Goal: Task Accomplishment & Management: Manage account settings

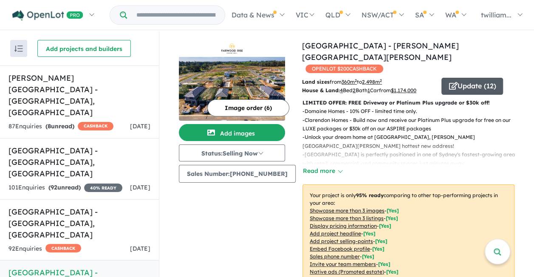
click at [448, 80] on span "button" at bounding box center [452, 86] width 8 height 13
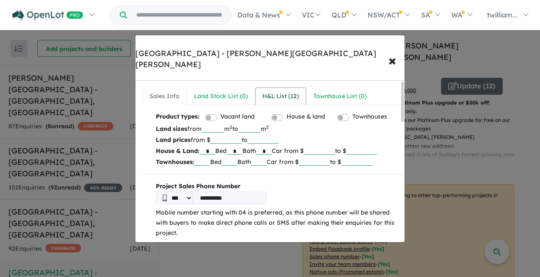
click at [282, 91] on div "H&L List ( 12 )" at bounding box center [280, 96] width 37 height 10
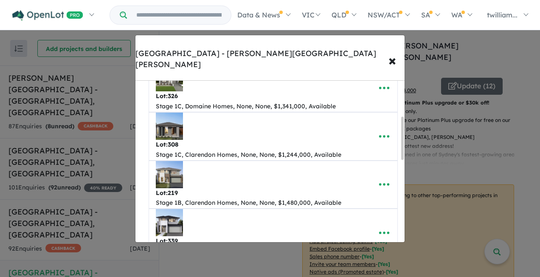
scroll to position [143, 0]
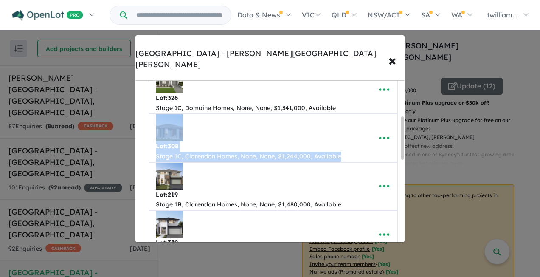
drag, startPoint x: 339, startPoint y: 142, endPoint x: 170, endPoint y: 125, distance: 169.4
click at [170, 125] on div "Lot: 308 Stage 1C, Clarendon Homes, None, None, $1,244,000, Available" at bounding box center [260, 138] width 208 height 48
drag, startPoint x: 170, startPoint y: 125, endPoint x: 277, endPoint y: 110, distance: 108.1
click at [277, 114] on div "Lot: 308 Stage 1C, Clarendon Homes, None, None, $1,244,000, Available" at bounding box center [260, 138] width 208 height 48
click at [286, 114] on div "Lot: 308 Stage 1C, Clarendon Homes, None, None, $1,244,000, Available" at bounding box center [260, 138] width 208 height 48
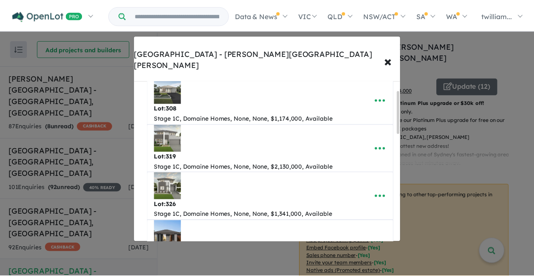
scroll to position [0, 0]
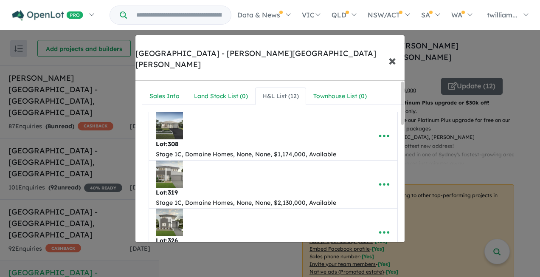
click at [390, 53] on span "×" at bounding box center [393, 60] width 8 height 18
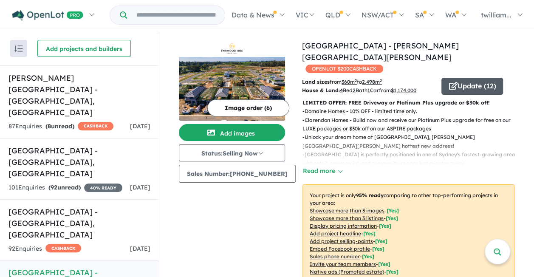
click at [455, 78] on button "Update ( 12 )" at bounding box center [472, 86] width 62 height 17
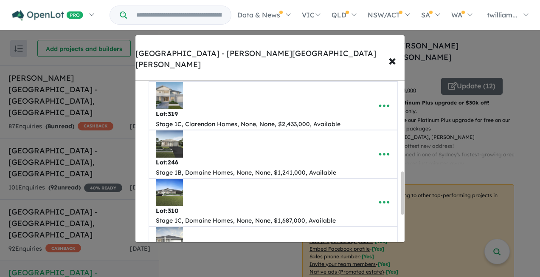
scroll to position [367, 0]
click at [384, 100] on icon "button" at bounding box center [384, 106] width 13 height 13
click at [366, 118] on link "Edit" at bounding box center [365, 128] width 63 height 20
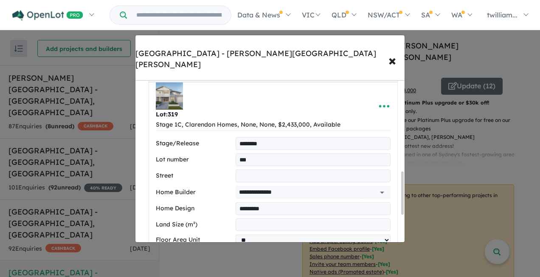
click at [364, 109] on span "Lot: 319 Stage 1C, Clarendon Homes, None, None, $2,433,000, Available" at bounding box center [260, 106] width 222 height 48
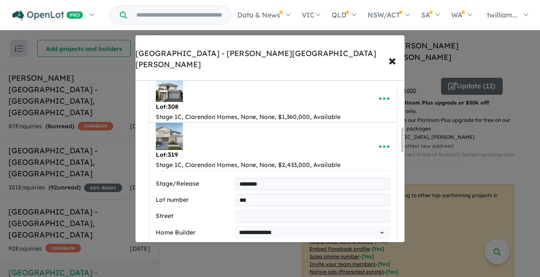
scroll to position [327, 0]
click at [382, 145] on icon "button" at bounding box center [384, 146] width 10 height 3
